Goal: Task Accomplishment & Management: Manage account settings

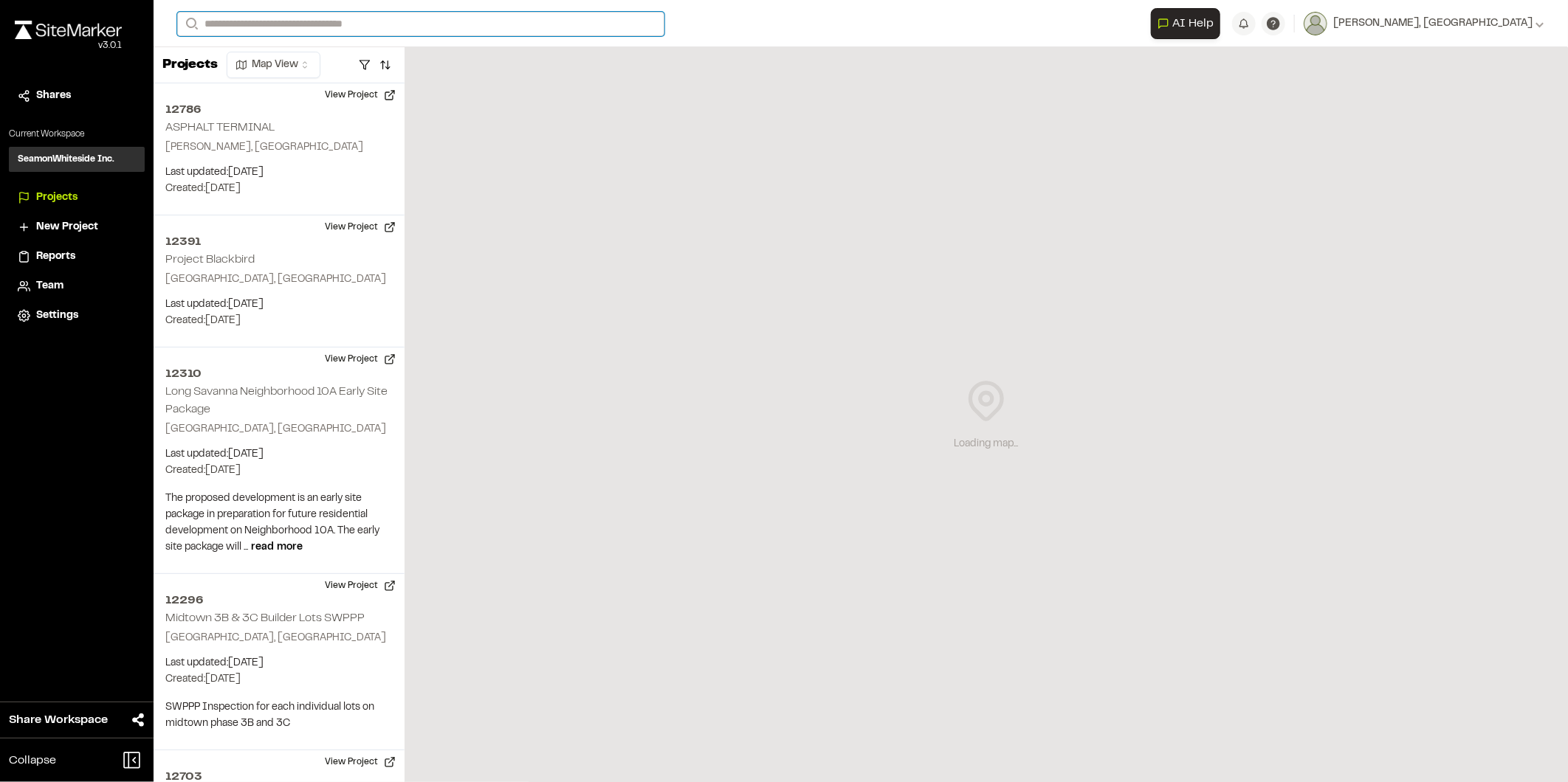
click at [360, 20] on input "Search" at bounding box center [421, 24] width 487 height 24
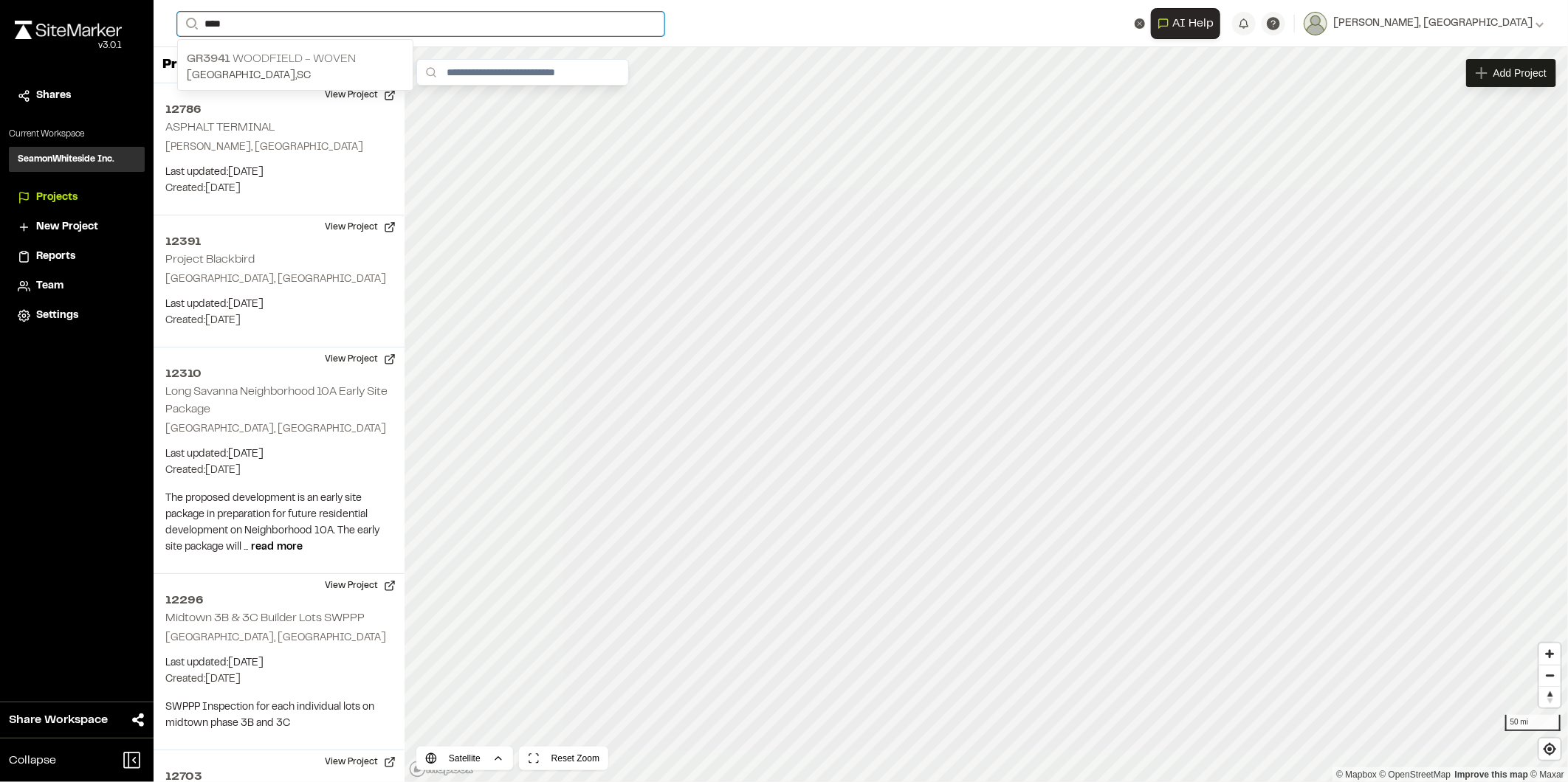
type input "****"
click at [268, 50] on p "GR3941 Woodfield - Woven" at bounding box center [295, 59] width 217 height 18
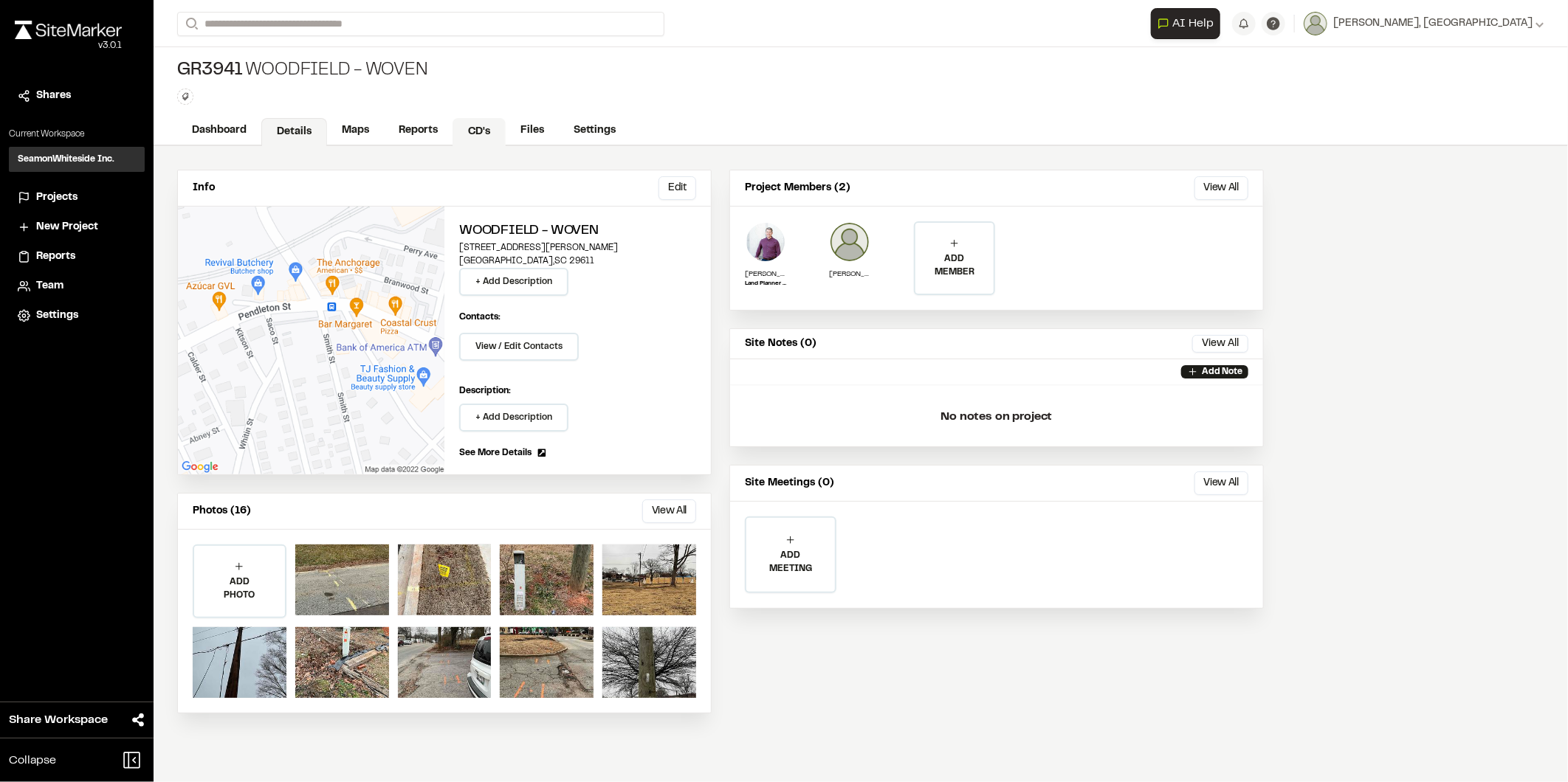
click at [475, 126] on link "CD's" at bounding box center [479, 132] width 53 height 28
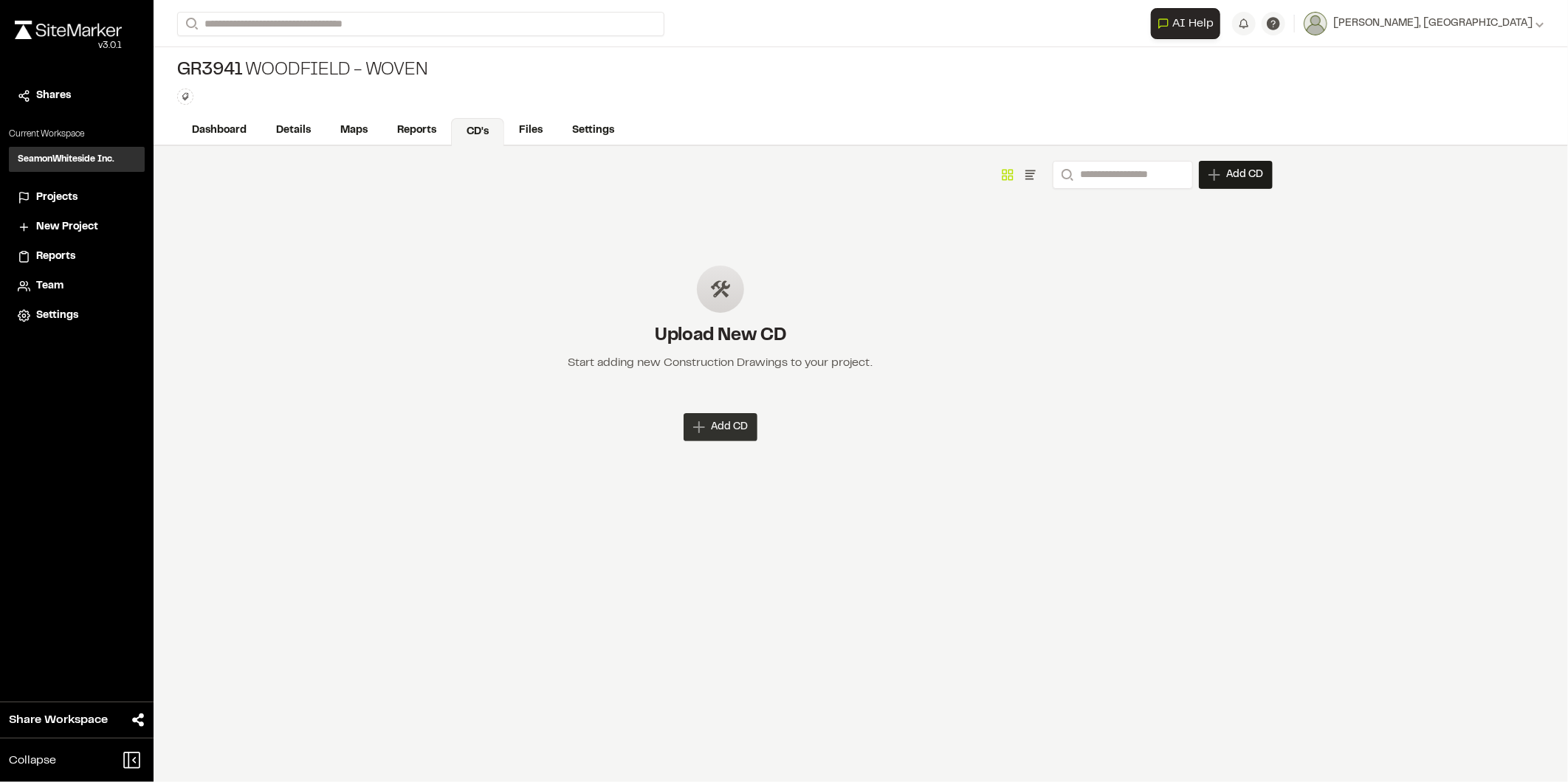
click at [699, 424] on icon at bounding box center [699, 427] width 12 height 12
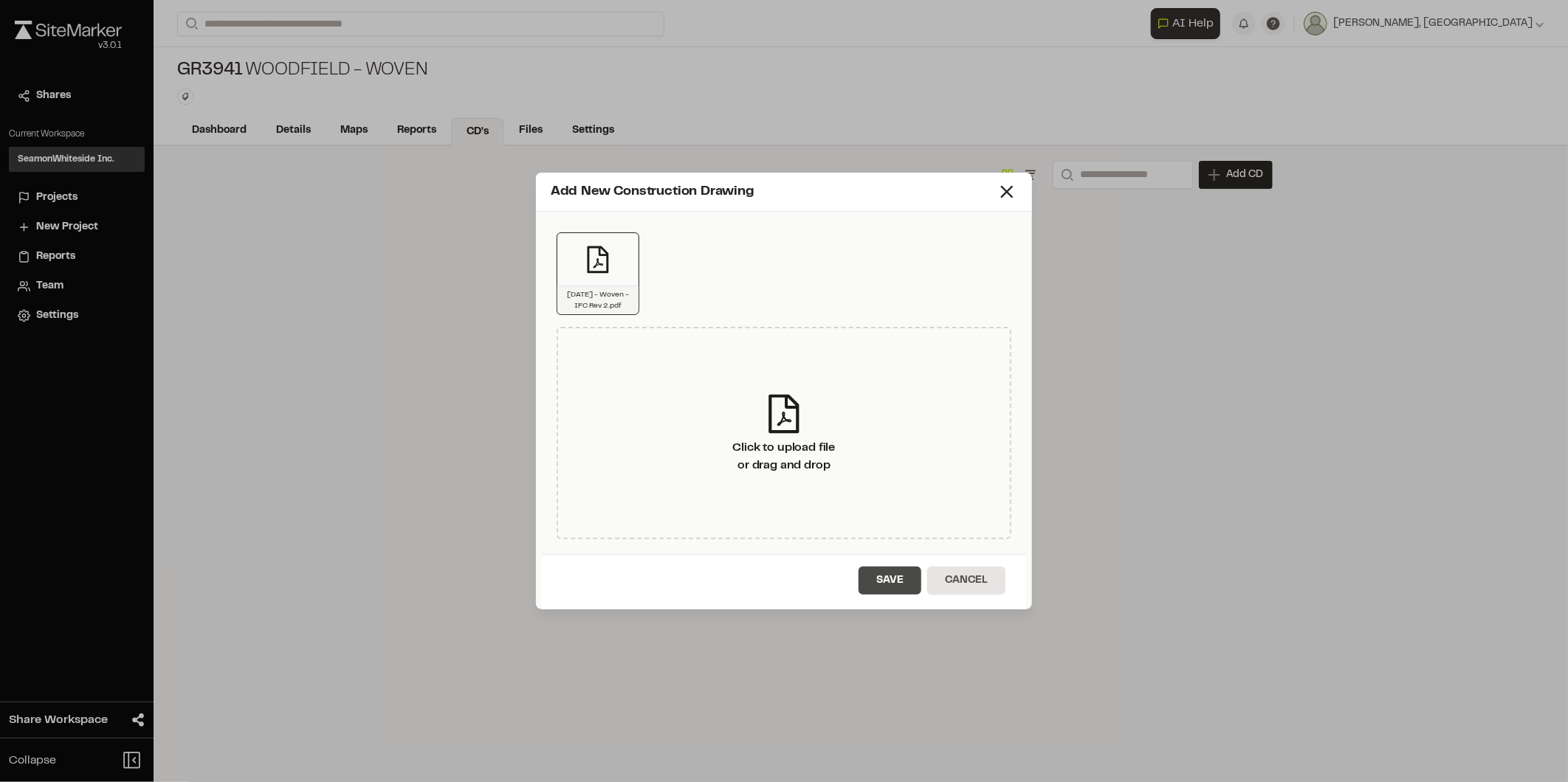
click at [890, 580] on button "Save" at bounding box center [890, 580] width 62 height 28
